Goal: Task Accomplishment & Management: Contribute content

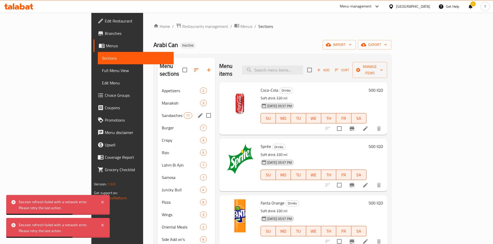
scroll to position [51, 0]
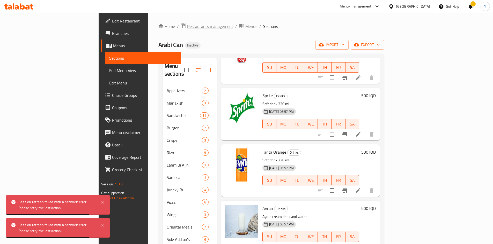
click at [187, 24] on span "Restaurants management" at bounding box center [210, 26] width 46 height 6
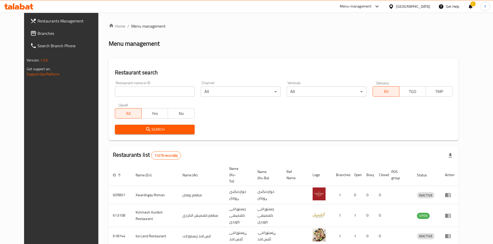
click at [137, 94] on input "search" at bounding box center [155, 92] width 80 height 10
type input "ئ"
type input "zayed"
click button "Search" at bounding box center [155, 130] width 80 height 10
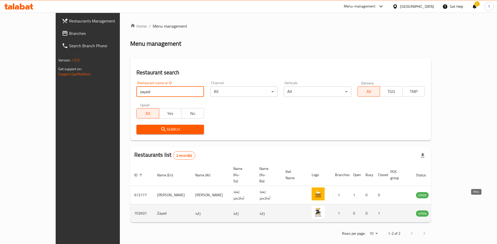
click at [449, 212] on icon "enhanced table" at bounding box center [446, 214] width 6 height 4
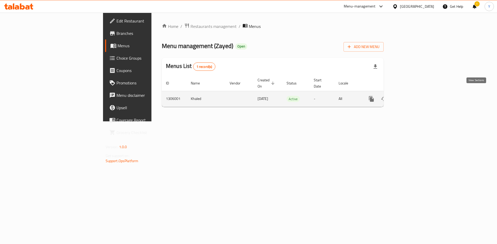
click at [411, 97] on icon "enhanced table" at bounding box center [408, 99] width 5 height 5
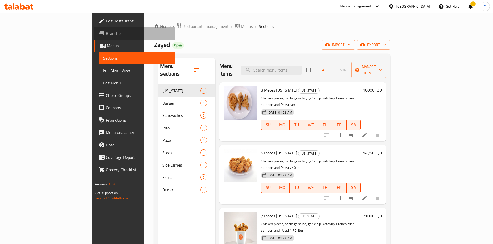
click at [106, 34] on span "Branches" at bounding box center [138, 33] width 65 height 6
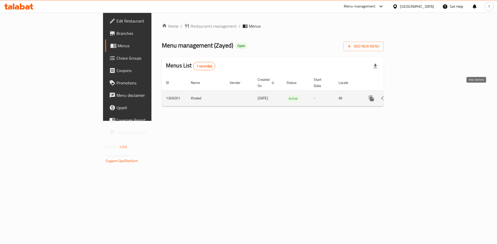
click at [411, 95] on icon "enhanced table" at bounding box center [408, 98] width 6 height 6
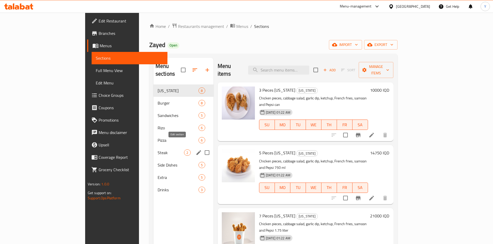
click at [196, 150] on icon "edit" at bounding box center [199, 153] width 6 height 6
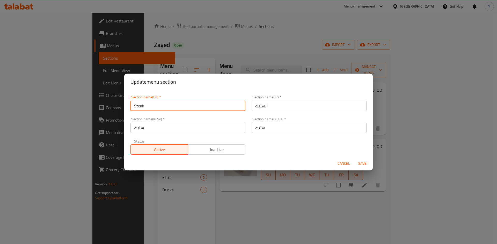
drag, startPoint x: 176, startPoint y: 107, endPoint x: 121, endPoint y: 110, distance: 55.4
click at [121, 110] on div "Update menu section Section name(En)   * Steak Section name(En) * Section name(…" at bounding box center [248, 122] width 497 height 244
type input "i"
drag, startPoint x: 164, startPoint y: 104, endPoint x: 133, endPoint y: 107, distance: 31.4
click at [133, 107] on input "healthy food" at bounding box center [187, 106] width 115 height 10
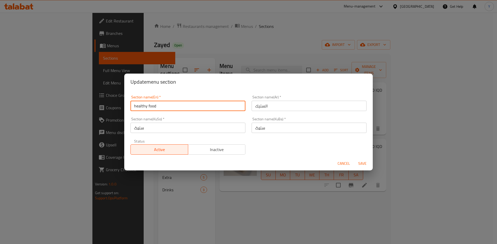
type input "healthy food"
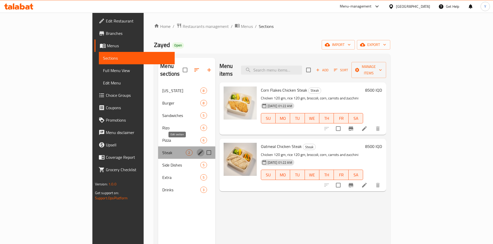
click at [198, 151] on icon "edit" at bounding box center [200, 153] width 5 height 5
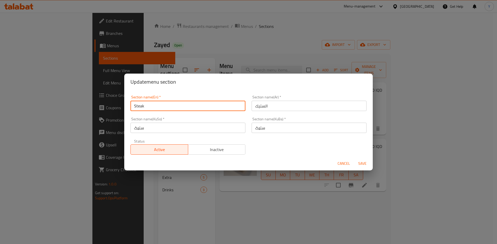
drag, startPoint x: 147, startPoint y: 107, endPoint x: 126, endPoint y: 106, distance: 21.0
click at [126, 106] on div "Section name(En)   * Steak Section name(En) * Section name(Ar)   * الستيك Secti…" at bounding box center [248, 123] width 248 height 67
click at [263, 107] on input "الستيك" at bounding box center [308, 106] width 115 height 10
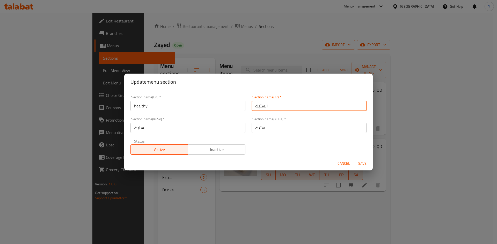
click at [263, 106] on input "الستيك" at bounding box center [308, 106] width 115 height 10
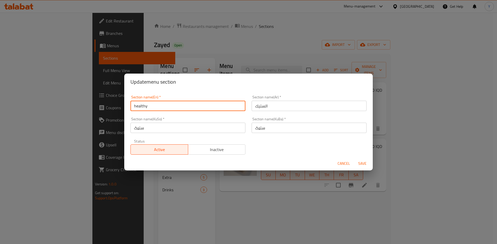
click at [152, 106] on input "healthy" at bounding box center [187, 106] width 115 height 10
click at [160, 109] on input "healthy" at bounding box center [187, 106] width 115 height 10
type input "healthy f"
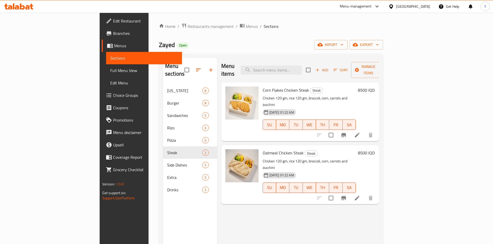
click at [202, 125] on div "6" at bounding box center [205, 128] width 6 height 6
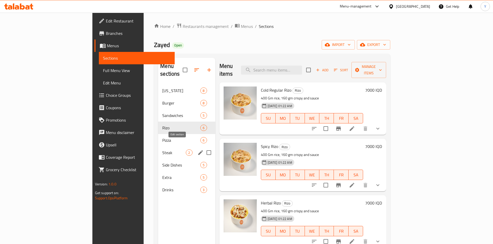
click at [197, 150] on icon "edit" at bounding box center [200, 153] width 6 height 6
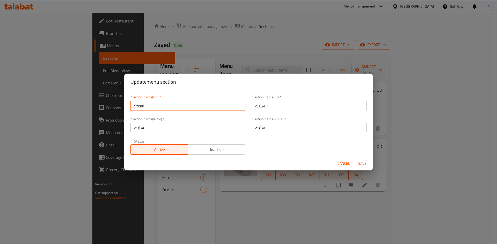
drag, startPoint x: 152, startPoint y: 106, endPoint x: 110, endPoint y: 107, distance: 42.2
click at [110, 107] on div "Update menu section Section name(En)   * Steak Section name(En) * Section name(…" at bounding box center [248, 122] width 497 height 244
type input "healthy food"
click at [260, 107] on input "الستيك" at bounding box center [308, 106] width 115 height 10
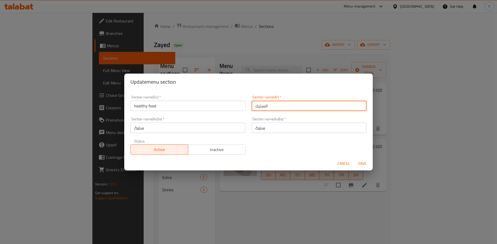
click at [260, 107] on input "الستيك" at bounding box center [308, 106] width 115 height 10
type input "h"
type input "الاكل الصحي"
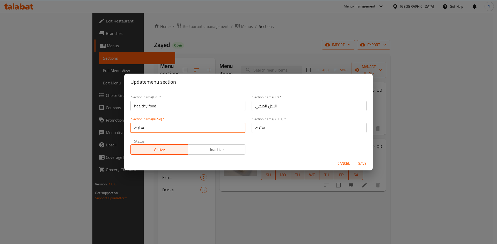
drag, startPoint x: 173, startPoint y: 128, endPoint x: 140, endPoint y: 135, distance: 33.6
click at [140, 135] on div "Section name(KuSo)   * ستێک Section name(KuSo) *" at bounding box center [187, 125] width 121 height 22
drag, startPoint x: 149, startPoint y: 129, endPoint x: 134, endPoint y: 129, distance: 15.5
click at [134, 129] on input "ستێک" at bounding box center [187, 128] width 115 height 10
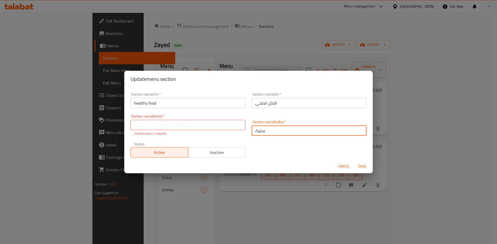
drag, startPoint x: 271, startPoint y: 124, endPoint x: 246, endPoint y: 122, distance: 25.2
click at [248, 122] on div "Section name(KuBa)   * ستێک Section name(KuBa) *" at bounding box center [308, 128] width 121 height 22
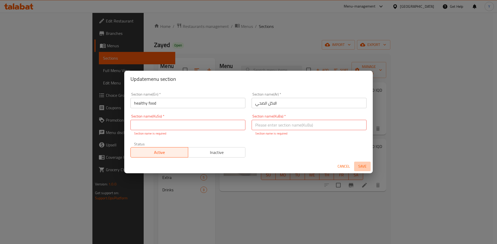
click at [361, 165] on span "Save" at bounding box center [362, 166] width 12 height 6
click at [163, 128] on input "text" at bounding box center [187, 125] width 115 height 10
click at [161, 125] on input "text" at bounding box center [187, 125] width 115 height 10
click at [171, 123] on input "text" at bounding box center [187, 125] width 115 height 10
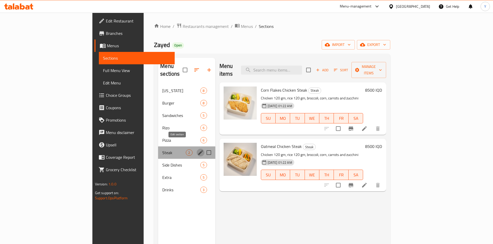
click at [197, 150] on icon "edit" at bounding box center [200, 153] width 6 height 6
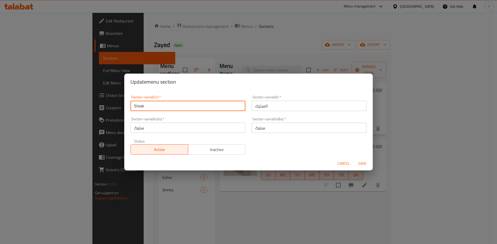
click at [165, 106] on input "Steak" at bounding box center [187, 106] width 115 height 10
type input "ا"
type input "h"
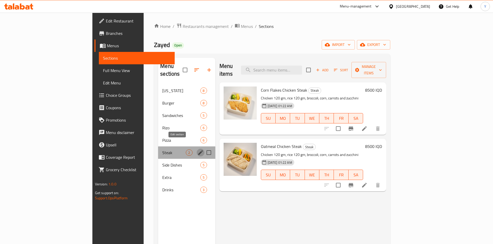
click at [198, 151] on icon "edit" at bounding box center [200, 153] width 5 height 5
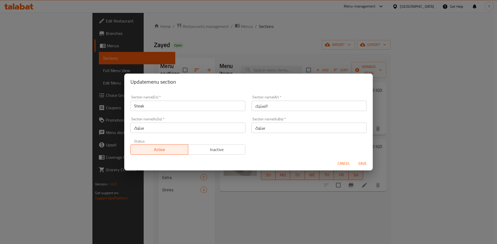
click at [157, 105] on input "Steak" at bounding box center [187, 106] width 115 height 10
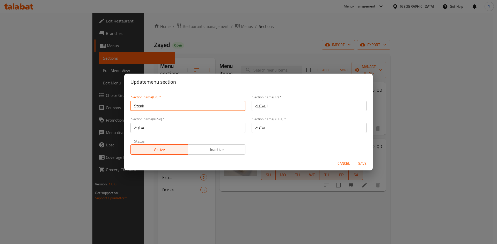
click at [157, 105] on input "Steak" at bounding box center [187, 106] width 115 height 10
click at [157, 105] on input "text" at bounding box center [187, 106] width 115 height 10
click at [155, 106] on input "text" at bounding box center [187, 106] width 115 height 10
type input "healthy food"
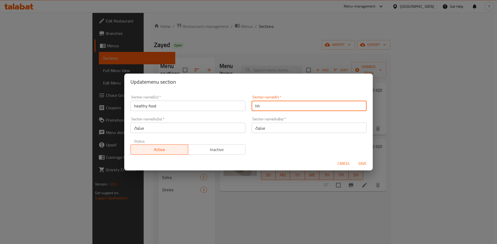
type input "h"
type input "الاكل الصحي"
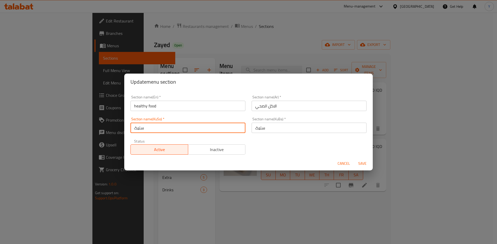
paste input "واردنی ته‌ندروست"
type input "خواردنی ته‌ندروست"
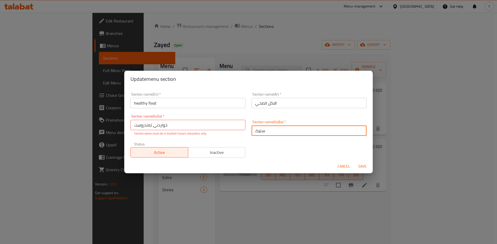
paste input "واردنی ته‌ندروست"
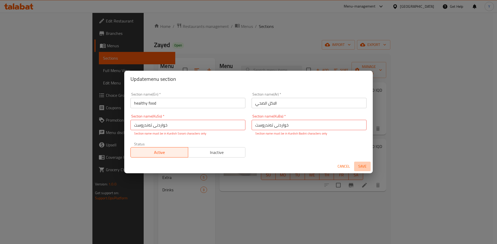
click at [359, 169] on span "Save" at bounding box center [362, 166] width 12 height 6
click at [253, 125] on input "خواردنی ته‌ندروست" at bounding box center [308, 125] width 115 height 10
click at [265, 127] on input "خواردنی ته‌ندروست" at bounding box center [308, 125] width 115 height 10
click at [267, 126] on input "خواردنی ته‌ندروست" at bounding box center [308, 125] width 115 height 10
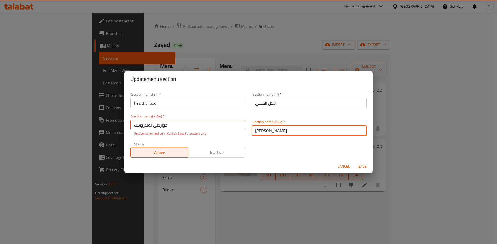
type input "[PERSON_NAME]"
click at [359, 165] on span "Save" at bounding box center [362, 166] width 12 height 6
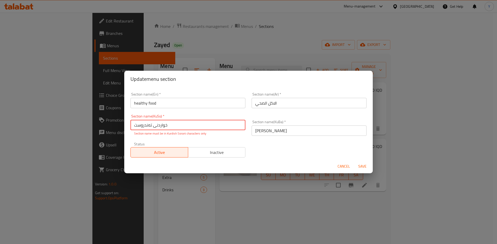
drag, startPoint x: 149, startPoint y: 125, endPoint x: 167, endPoint y: 130, distance: 18.7
click at [149, 125] on input "خواردنی ته‌ندروست" at bounding box center [187, 125] width 115 height 10
click at [148, 125] on input "خواردنی ته‌ندروست" at bounding box center [187, 125] width 115 height 10
click at [365, 166] on span "Save" at bounding box center [362, 166] width 12 height 6
click at [154, 125] on input "خواردنی ته‌ ندروست" at bounding box center [187, 125] width 115 height 10
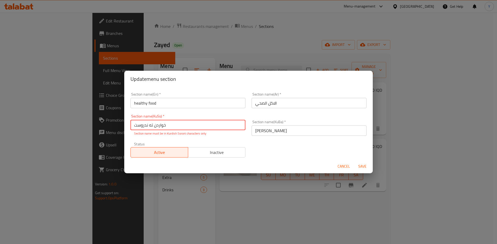
click at [358, 164] on span "Save" at bounding box center [362, 166] width 12 height 6
click at [149, 126] on input "خواردن ته‌ ندروست" at bounding box center [187, 125] width 115 height 10
click at [148, 124] on input "خواردن ته‌ ندروست" at bounding box center [187, 125] width 115 height 10
click at [361, 164] on span "Save" at bounding box center [362, 166] width 12 height 6
click at [141, 124] on input "خواردن ته‌ندروست" at bounding box center [187, 125] width 115 height 10
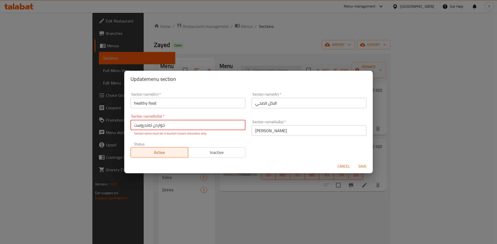
click at [146, 124] on input "خواردن ته‌ندروست" at bounding box center [187, 125] width 115 height 10
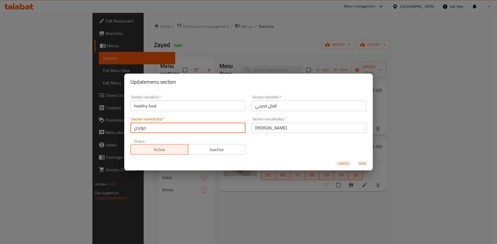
type input "خواردن"
click at [361, 162] on span "Save" at bounding box center [362, 164] width 12 height 6
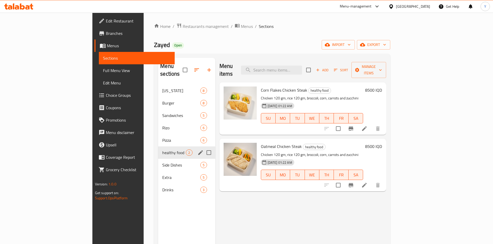
click at [225, 211] on div "Menu items Add Sort Manage items Corn Flakes Chicken Steak healthy food Chicken…" at bounding box center [300, 180] width 171 height 244
click at [162, 162] on span "Side Dishes" at bounding box center [174, 165] width 24 height 6
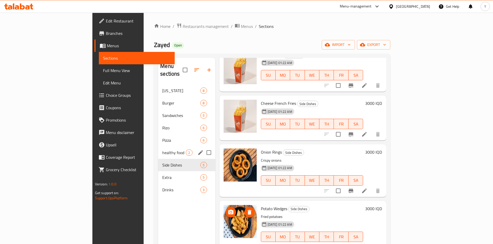
scroll to position [72, 0]
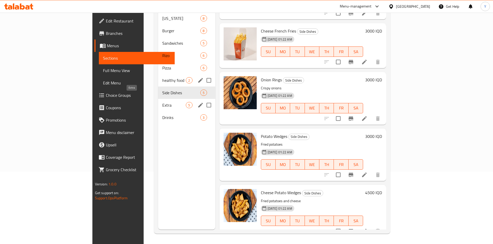
click at [162, 102] on span "Extra" at bounding box center [174, 105] width 24 height 6
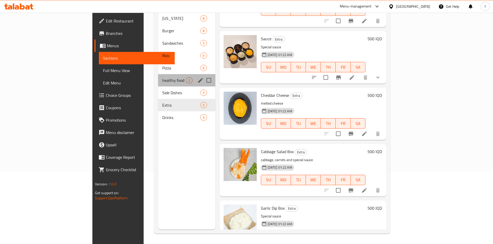
click at [158, 74] on div "healthy food 2" at bounding box center [186, 80] width 57 height 12
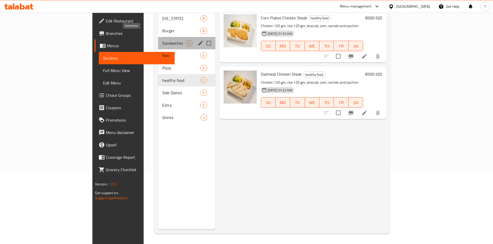
click at [162, 40] on span "Sandwiches" at bounding box center [174, 43] width 24 height 6
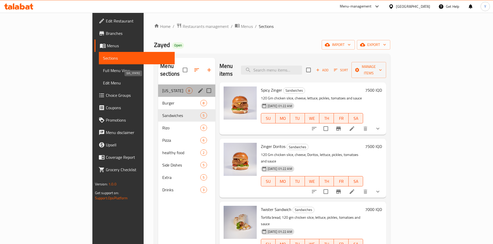
click at [162, 88] on span "[US_STATE]" at bounding box center [174, 91] width 24 height 6
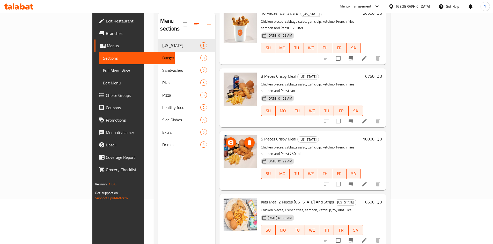
scroll to position [72, 0]
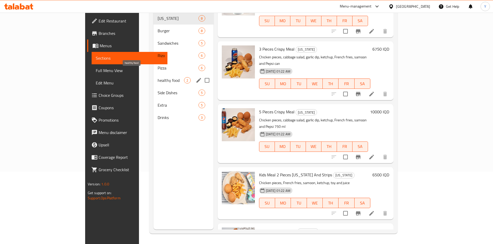
click at [158, 77] on span "healthy food" at bounding box center [171, 80] width 27 height 6
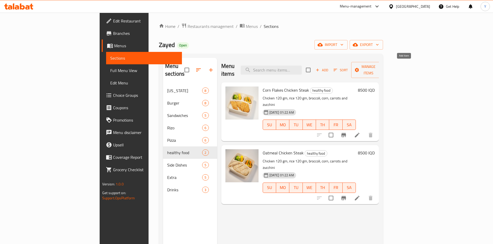
click at [329, 67] on span "Add" at bounding box center [322, 70] width 14 height 6
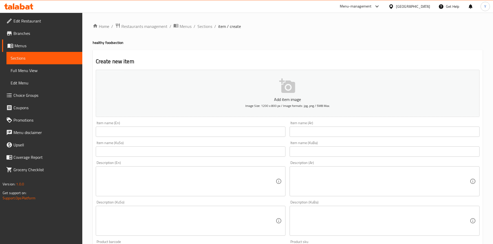
click at [287, 90] on icon "button" at bounding box center [287, 86] width 17 height 17
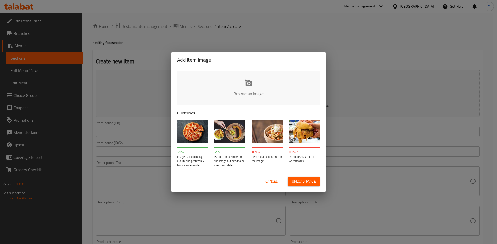
type input "C:\fakepath\صدر دجاج.jpg"
click at [298, 184] on span "Upload image" at bounding box center [303, 181] width 24 height 6
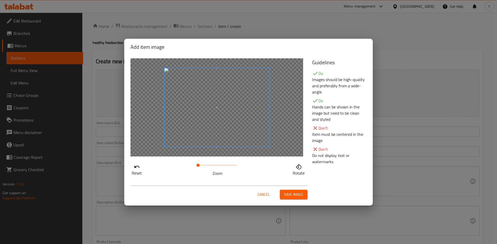
click at [196, 165] on span at bounding box center [197, 165] width 3 height 3
click at [289, 193] on span "Save image" at bounding box center [293, 195] width 19 height 6
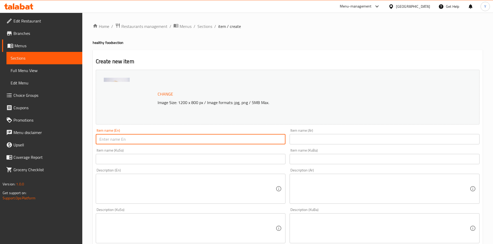
click at [152, 137] on input "text" at bounding box center [191, 139] width 190 height 10
click at [166, 141] on input "text" at bounding box center [191, 139] width 190 height 10
click at [180, 140] on input "text" at bounding box center [191, 139] width 190 height 10
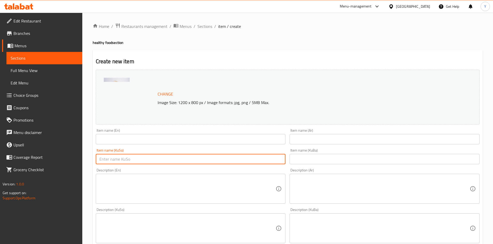
click at [147, 156] on input "text" at bounding box center [191, 159] width 190 height 10
click at [191, 182] on textarea at bounding box center [187, 189] width 176 height 25
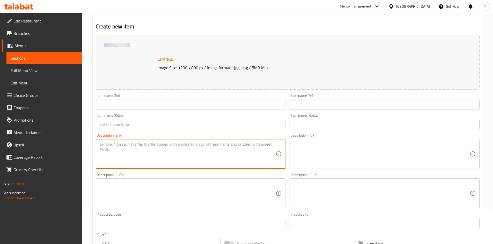
scroll to position [26, 0]
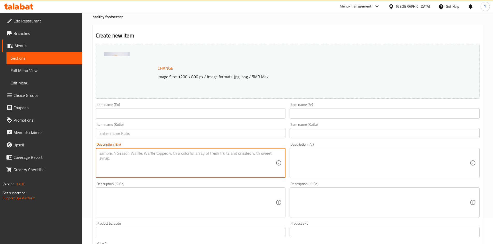
click at [132, 113] on input "text" at bounding box center [191, 113] width 190 height 10
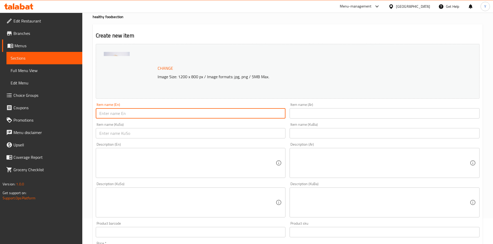
paste input "Chicken Breast"
type input "Chicken Breast"
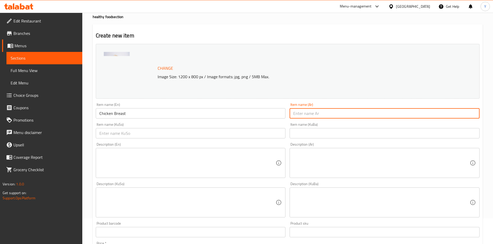
click at [331, 114] on input "text" at bounding box center [384, 113] width 190 height 10
click at [311, 114] on input "text" at bounding box center [384, 113] width 190 height 10
paste input "وجبة صدر دجاج"
type input "وجبة صدر دجاج"
click at [122, 114] on input "Chicken Breast" at bounding box center [191, 113] width 190 height 10
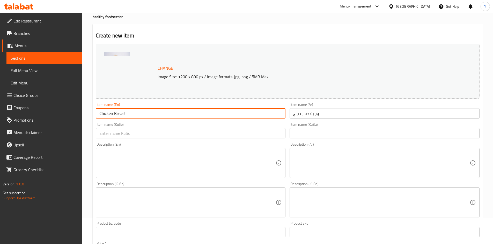
click at [122, 114] on input "Chicken Breast" at bounding box center [191, 113] width 190 height 10
paste input "Meal"
type input "Chicken Breast Meal"
click at [137, 131] on input "text" at bounding box center [191, 133] width 190 height 10
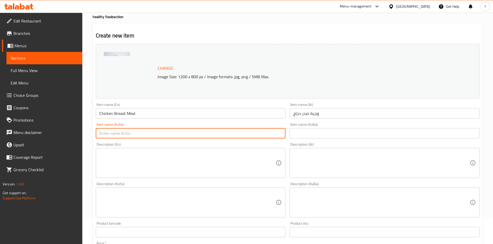
click at [214, 165] on textarea at bounding box center [187, 163] width 176 height 25
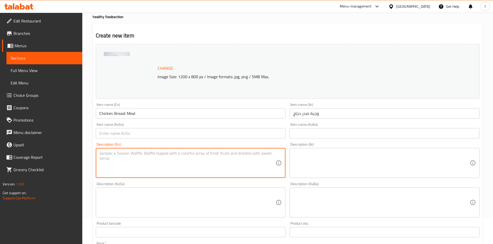
click at [121, 155] on textarea at bounding box center [187, 163] width 176 height 25
paste textarea "grilled chicken breasts served on a bed of white rice"
click at [163, 153] on textarea "grilled chicken breasts served on a bed of white rice" at bounding box center [187, 163] width 176 height 25
click at [172, 153] on textarea "grilled chicken breasts served on a bed of white rice" at bounding box center [187, 163] width 176 height 25
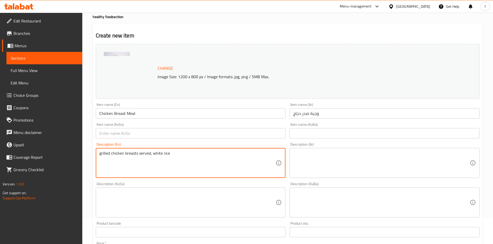
click at [185, 158] on textarea "grilled chicken breasts served, white rice" at bounding box center [187, 163] width 176 height 25
type textarea "grilled chicken breasts served, white rice, vegetables"
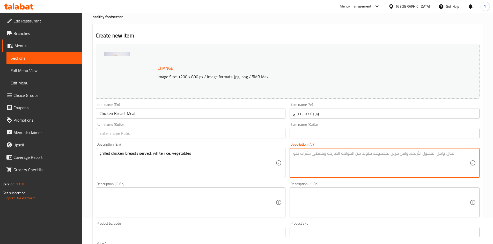
click at [329, 155] on textarea at bounding box center [381, 163] width 176 height 25
click at [339, 157] on textarea at bounding box center [381, 163] width 176 height 25
type textarea "w"
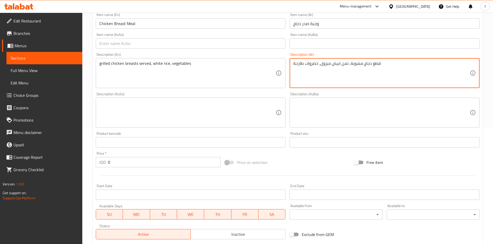
scroll to position [129, 0]
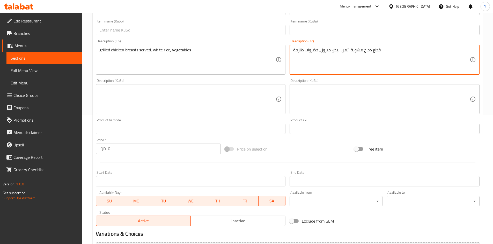
type textarea "قطع دجاج مشوية, تمن ابيض مبزول, خضروات طازجة"
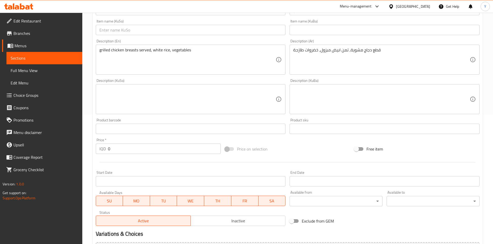
click at [128, 147] on input "0" at bounding box center [164, 149] width 113 height 10
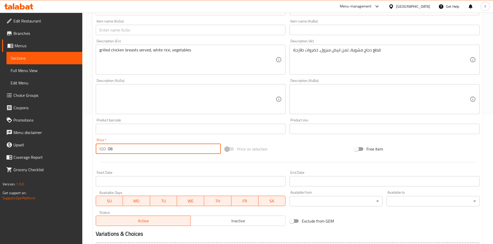
type input "0"
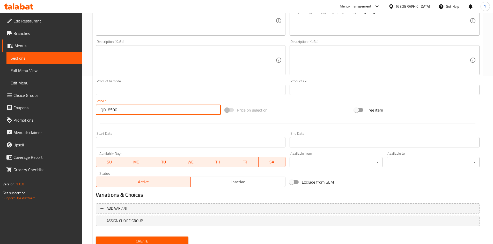
scroll to position [181, 0]
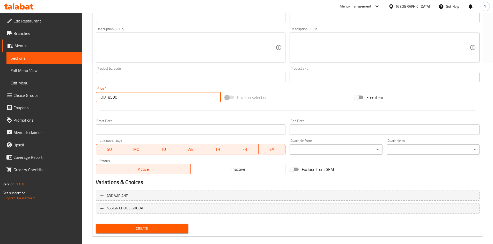
type input "8500"
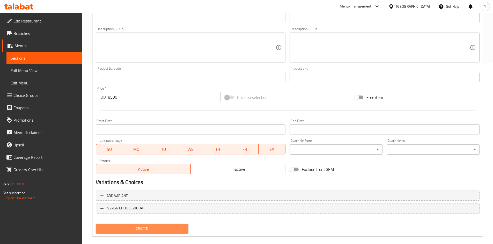
click at [175, 229] on span "Create" at bounding box center [142, 229] width 85 height 6
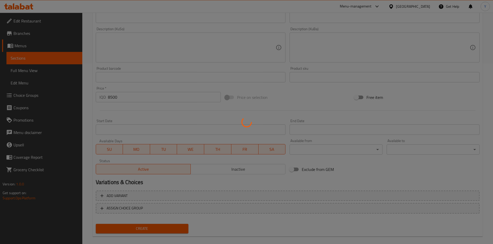
type input "0"
